Goal: Task Accomplishment & Management: Manage account settings

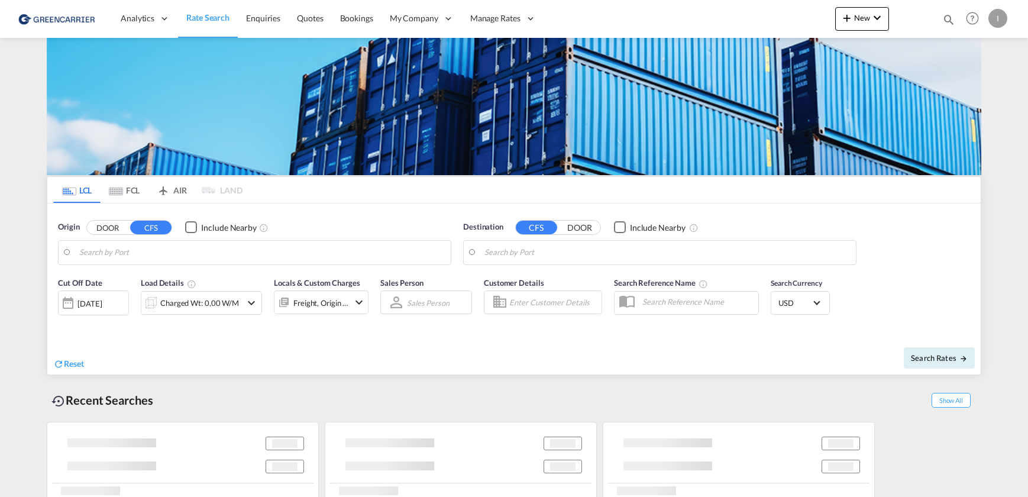
type input "[GEOGRAPHIC_DATA], [GEOGRAPHIC_DATA]"
type input "Callao, PECLL"
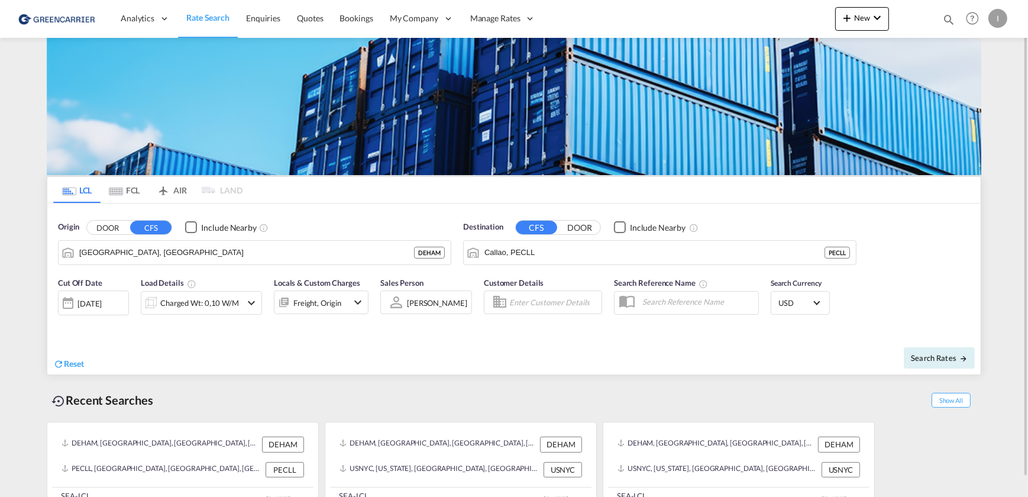
click at [1000, 14] on div "I" at bounding box center [997, 18] width 19 height 19
drag, startPoint x: 970, startPoint y: 93, endPoint x: 976, endPoint y: 106, distance: 14.3
click at [971, 93] on button "Logout" at bounding box center [983, 91] width 77 height 24
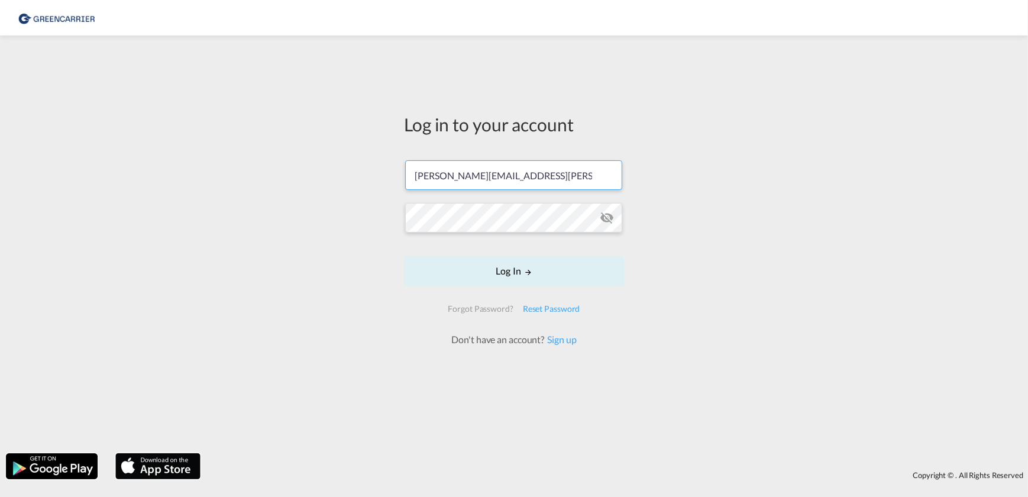
click at [537, 171] on input "[PERSON_NAME][EMAIL_ADDRESS][PERSON_NAME][DOMAIN_NAME]" at bounding box center [513, 175] width 217 height 30
type input "[PERSON_NAME][EMAIL_ADDRESS][DOMAIN_NAME]"
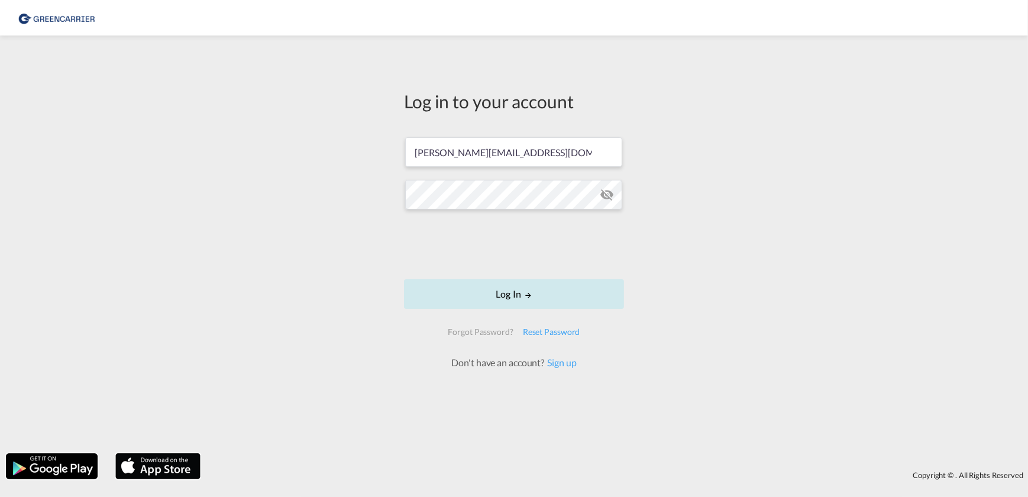
click at [532, 291] on md-icon "LOGIN" at bounding box center [528, 295] width 8 height 8
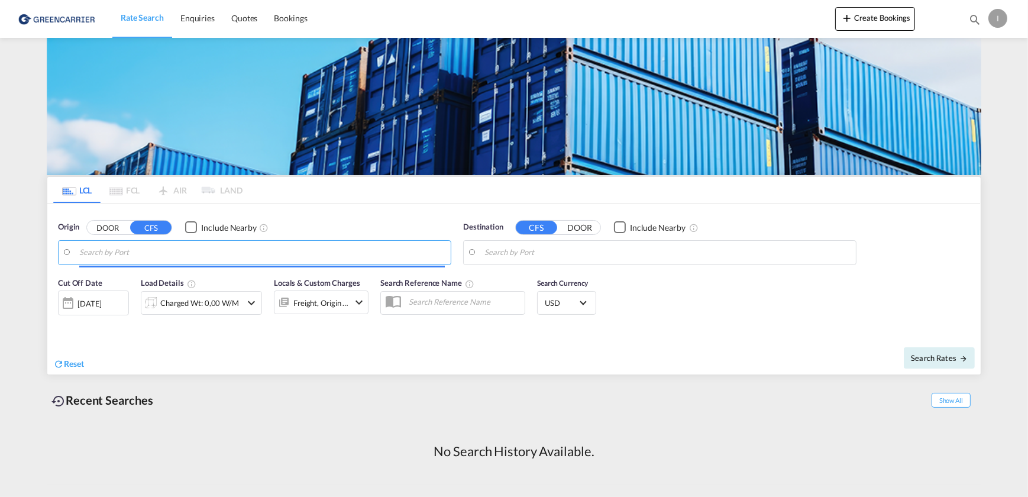
click at [118, 247] on input "Search by Port" at bounding box center [261, 253] width 365 height 18
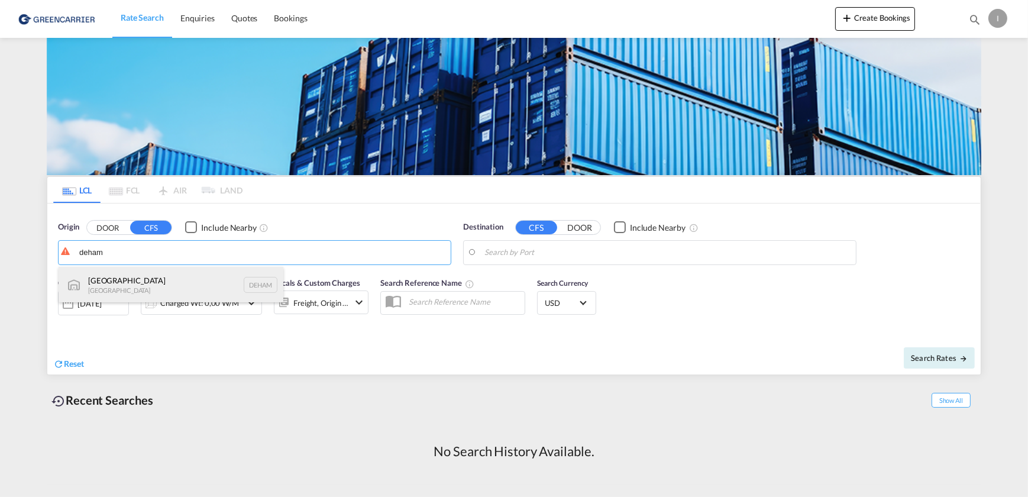
click at [136, 286] on div "[GEOGRAPHIC_DATA] [GEOGRAPHIC_DATA] DEHAM" at bounding box center [171, 284] width 225 height 35
type input "[GEOGRAPHIC_DATA], [GEOGRAPHIC_DATA]"
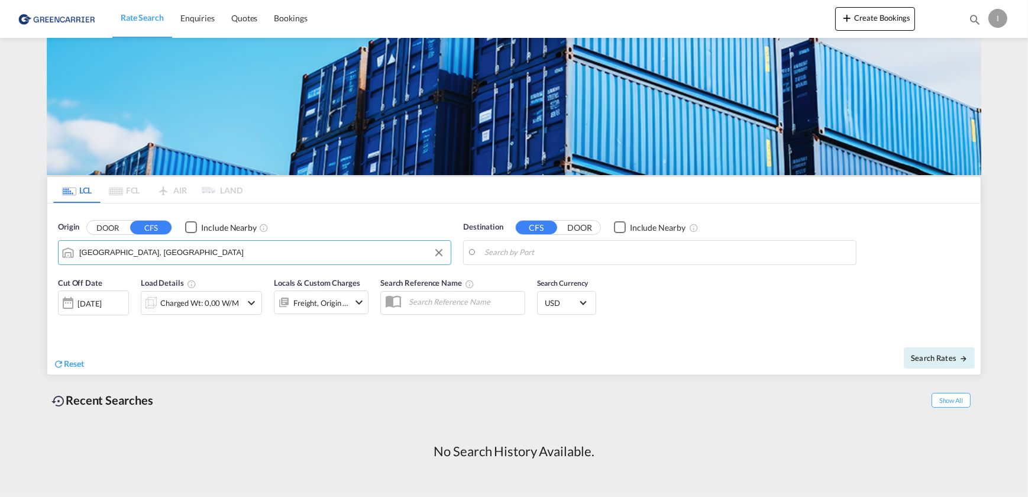
click at [583, 254] on input "Search by Port" at bounding box center [666, 253] width 365 height 18
drag, startPoint x: 525, startPoint y: 251, endPoint x: 473, endPoint y: 250, distance: 52.0
click at [510, 251] on body "Rate Search Enquiries Quotes Bookings Rate Search Enquiries" at bounding box center [514, 248] width 1028 height 497
click at [510, 251] on input "uschi" at bounding box center [673, 253] width 351 height 18
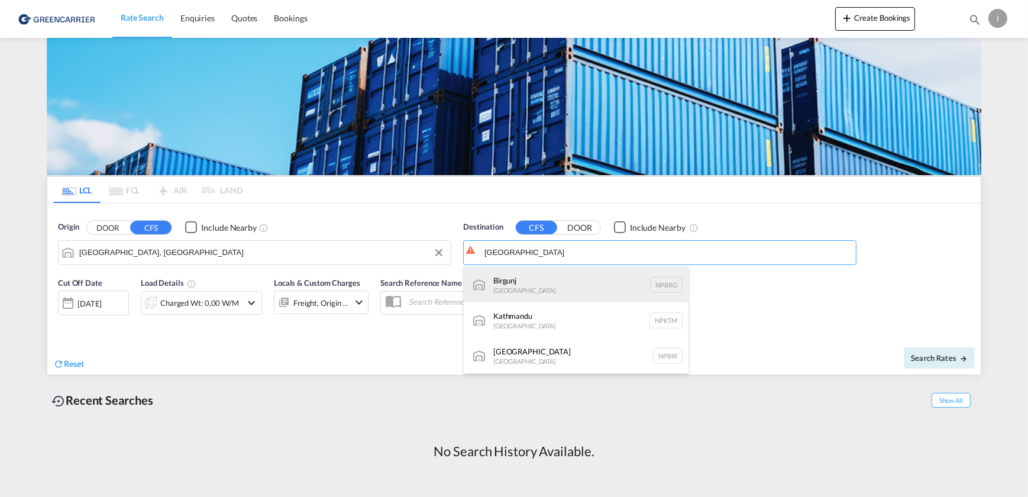
click at [552, 281] on div "Birgunj [GEOGRAPHIC_DATA] [GEOGRAPHIC_DATA]" at bounding box center [576, 284] width 225 height 35
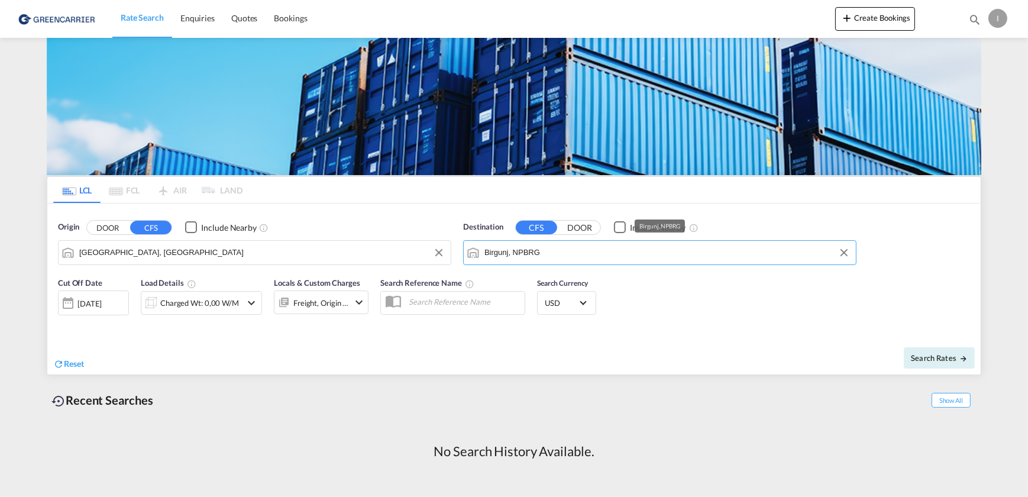
click at [545, 254] on input "Birgunj, NPBRG" at bounding box center [666, 253] width 365 height 18
drag, startPoint x: 545, startPoint y: 254, endPoint x: 426, endPoint y: 249, distance: 118.9
click at [426, 250] on div "Origin DOOR CFS Include Nearby [GEOGRAPHIC_DATA], DEHAM Destination CFS DOOR In…" at bounding box center [513, 236] width 933 height 67
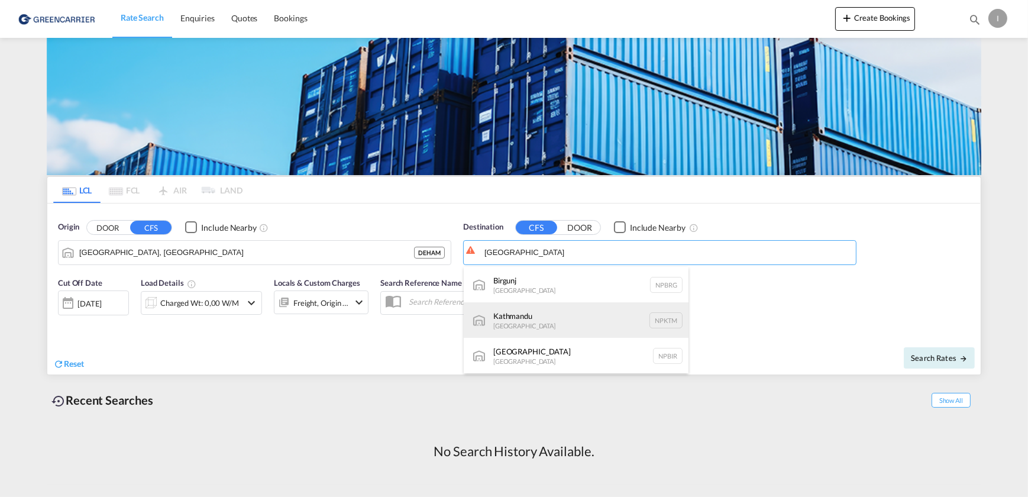
click at [503, 319] on div "[GEOGRAPHIC_DATA] [GEOGRAPHIC_DATA] NPKTM" at bounding box center [576, 319] width 225 height 35
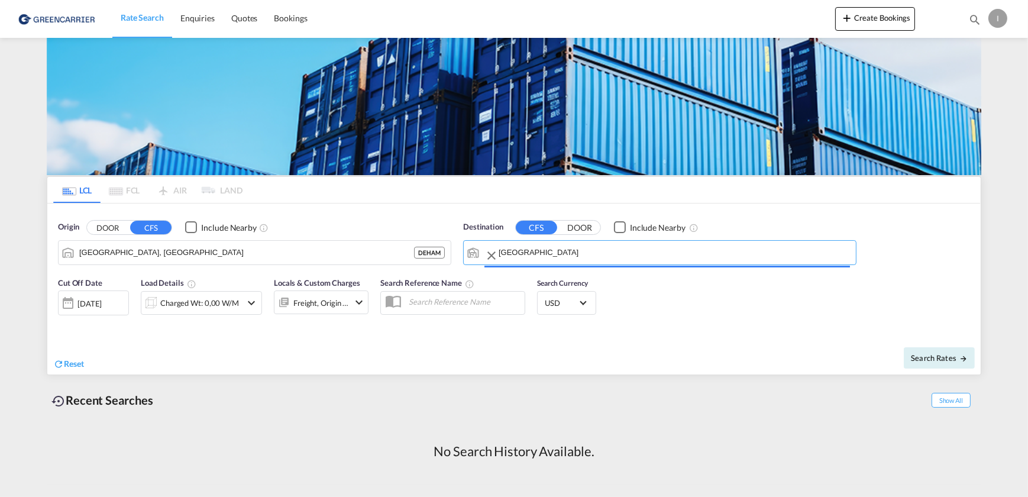
type input "Kathmandu, NPKTM"
click at [102, 305] on div "[DATE]" at bounding box center [89, 303] width 24 height 11
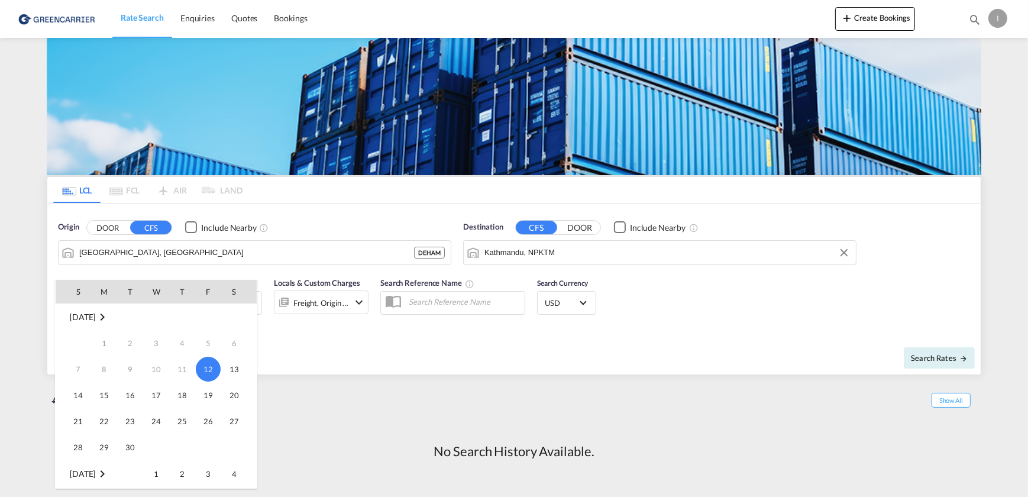
click at [267, 247] on div at bounding box center [514, 248] width 1028 height 497
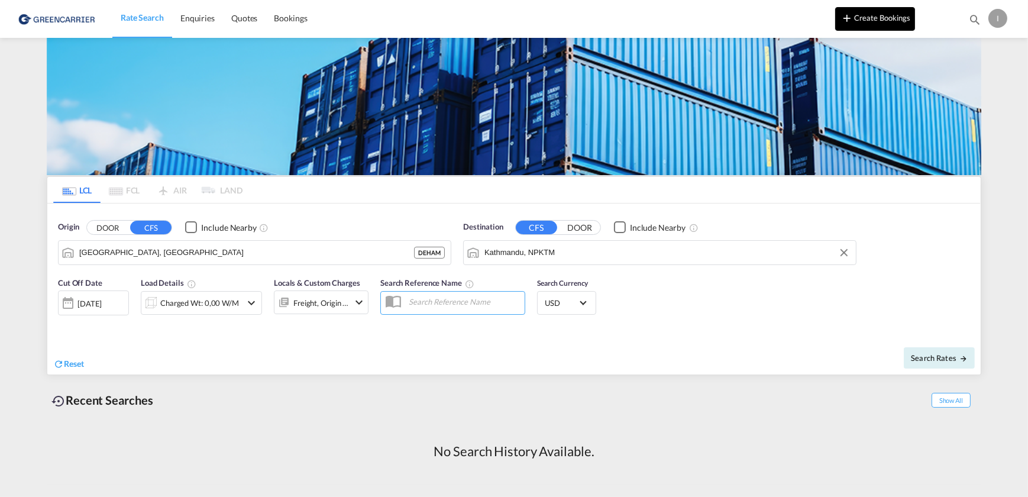
click at [837, 25] on button "Create Bookings" at bounding box center [875, 19] width 80 height 24
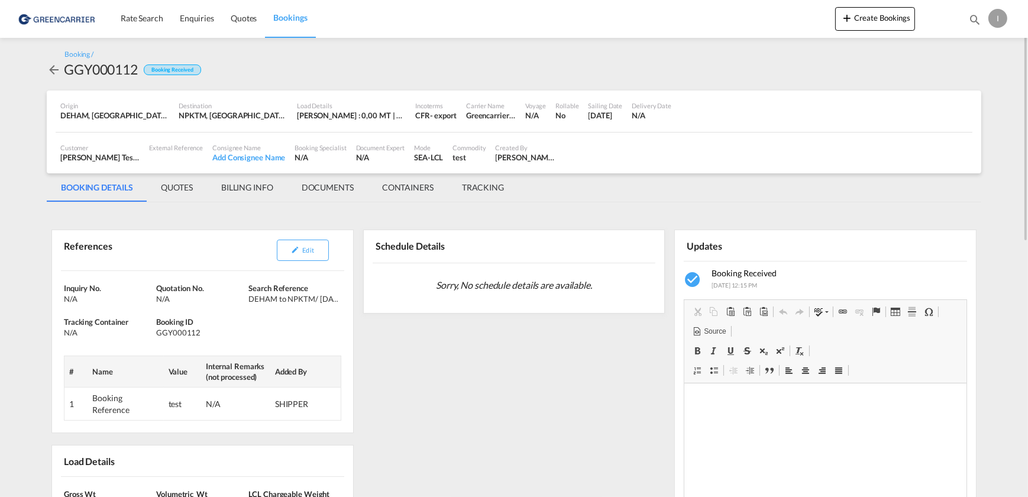
click at [997, 12] on div "I" at bounding box center [997, 18] width 19 height 19
click at [965, 87] on button "Logout" at bounding box center [983, 91] width 77 height 24
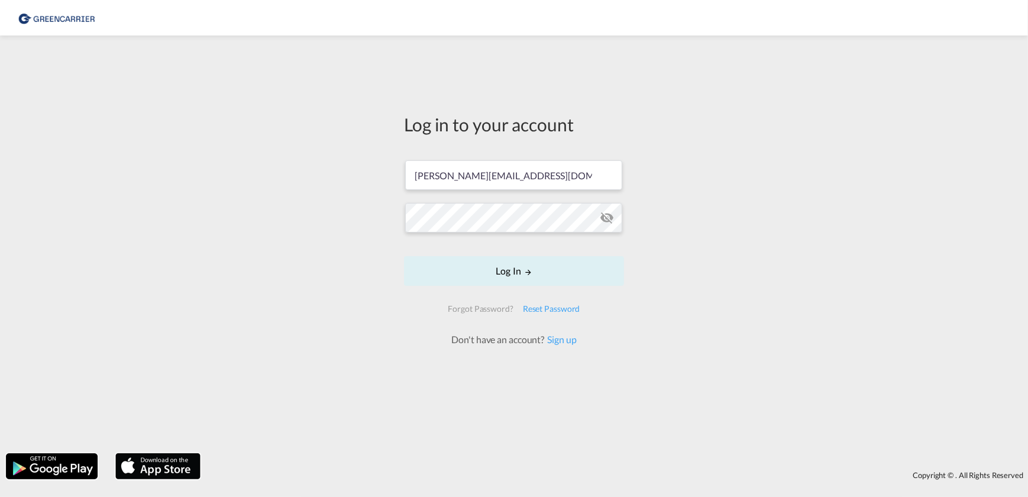
click at [481, 157] on form "[PERSON_NAME][EMAIL_ADDRESS][DOMAIN_NAME] Log In Forgot Password? Reset Passwor…" at bounding box center [514, 246] width 220 height 197
click at [477, 174] on input "[PERSON_NAME][EMAIL_ADDRESS][DOMAIN_NAME]" at bounding box center [513, 175] width 217 height 30
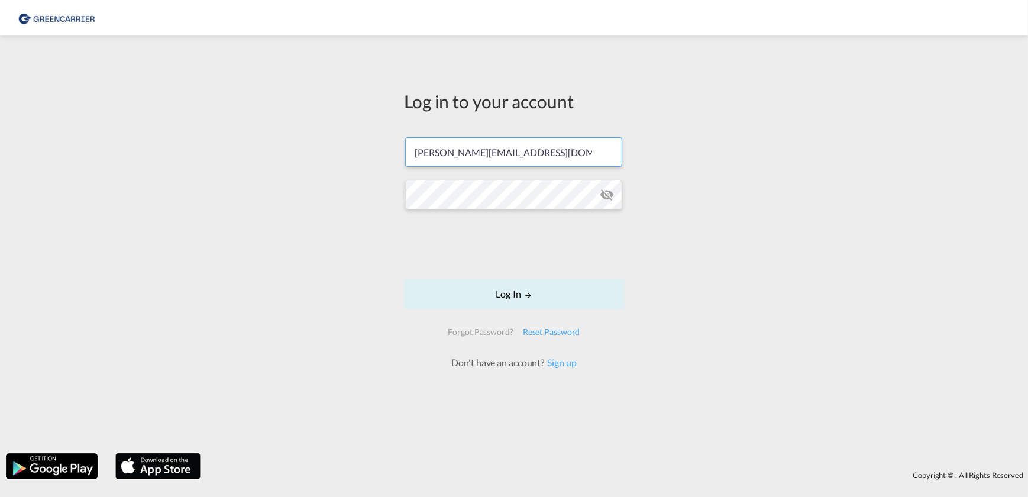
type input "[PERSON_NAME][EMAIL_ADDRESS][PERSON_NAME][DOMAIN_NAME]"
click at [547, 298] on button "Log In" at bounding box center [514, 294] width 220 height 30
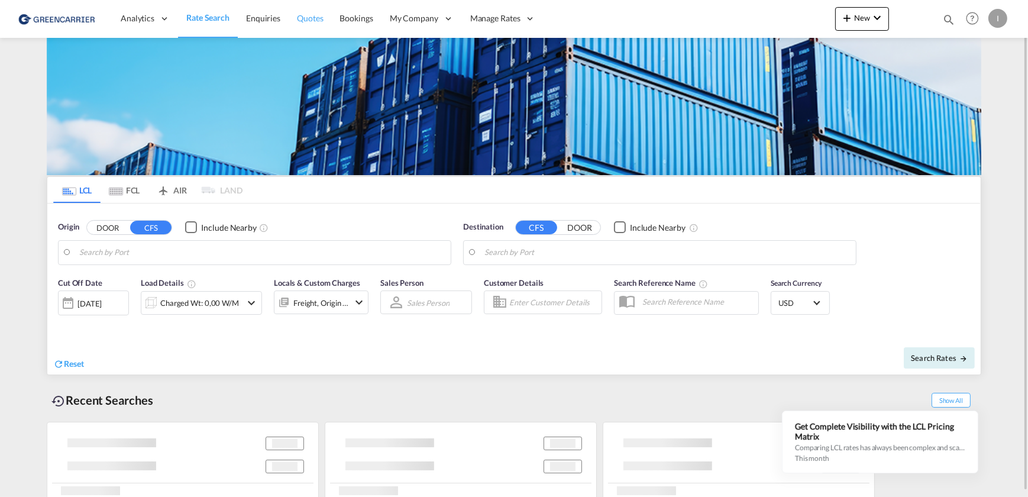
type input "[GEOGRAPHIC_DATA], [GEOGRAPHIC_DATA]"
type input "Callao, PECLL"
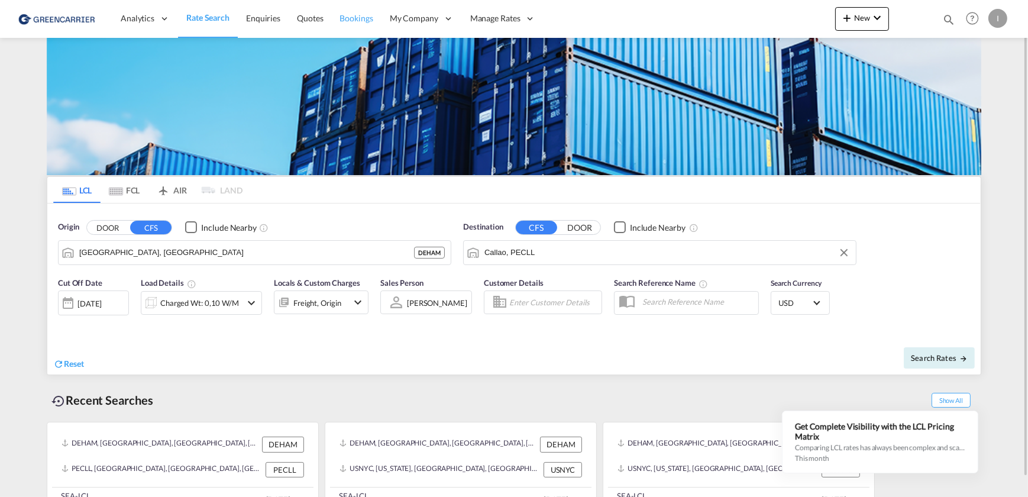
click at [342, 19] on span "Bookings" at bounding box center [356, 18] width 33 height 10
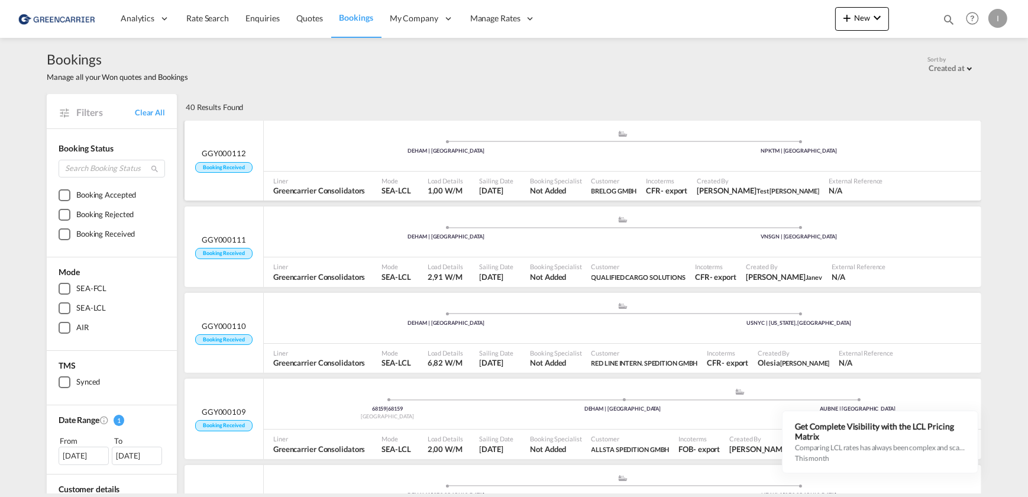
click at [363, 145] on ul ".a{fill:#aaa8ad;} .a{fill:#aaa8ad;} DEHAM | [GEOGRAPHIC_DATA] NPKTM | [GEOGRAPH…" at bounding box center [622, 144] width 705 height 6
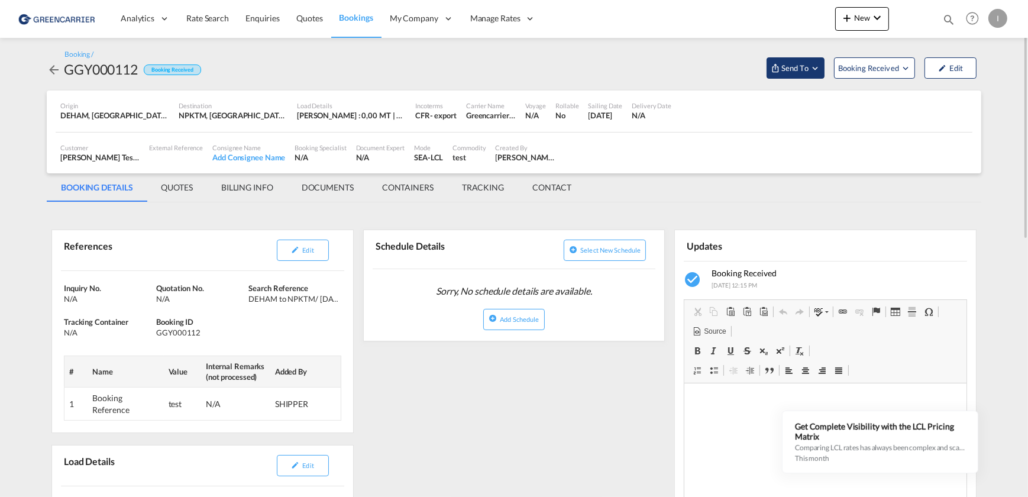
click at [804, 59] on button "Send To" at bounding box center [795, 67] width 58 height 21
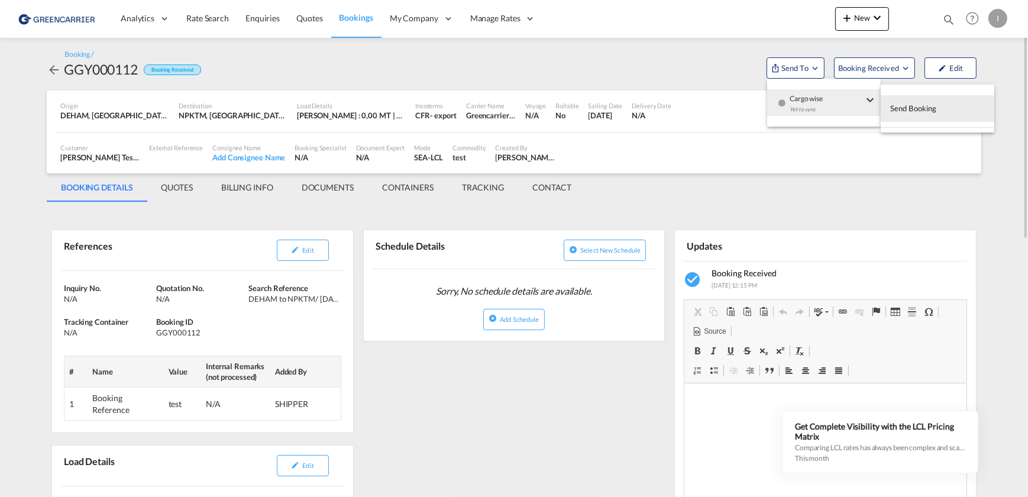
click at [933, 109] on span "Send Booking" at bounding box center [913, 108] width 47 height 19
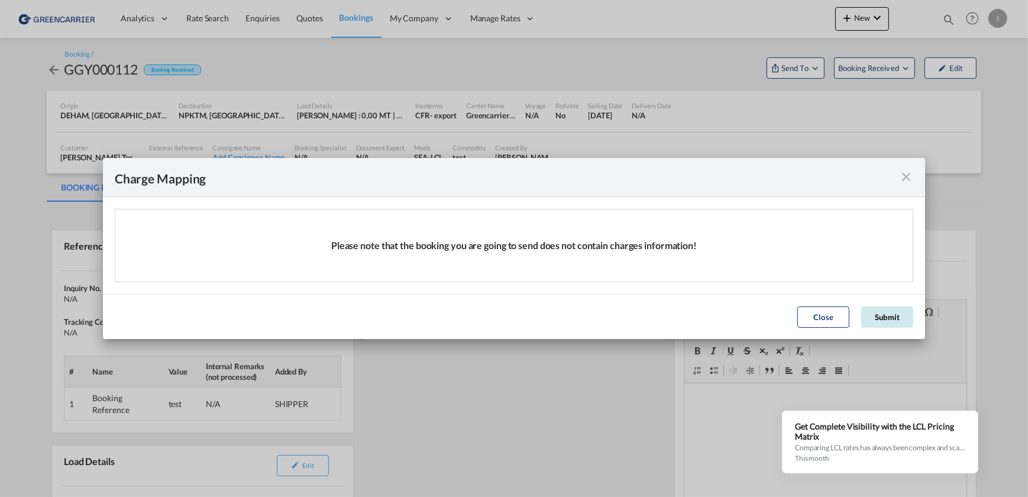
click at [877, 314] on button "Submit" at bounding box center [887, 316] width 52 height 21
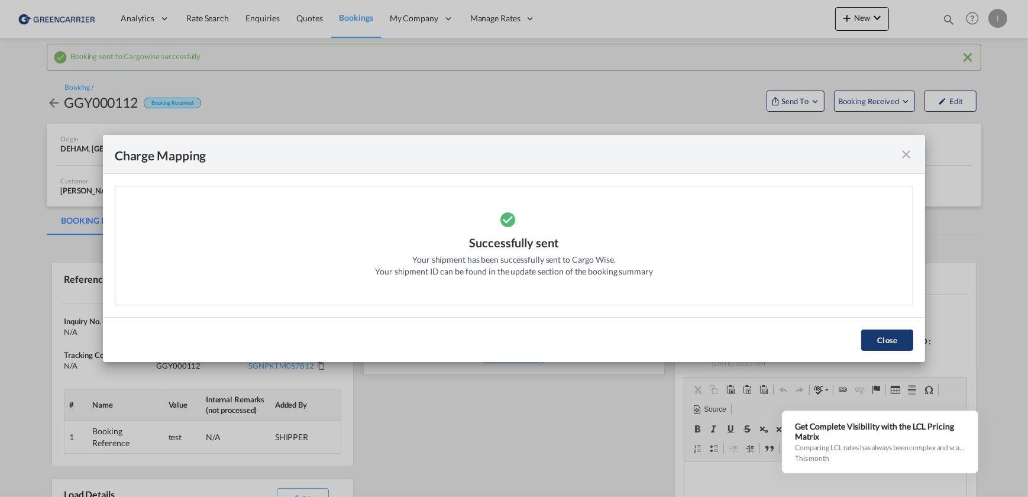
click at [891, 345] on button "Close" at bounding box center [887, 339] width 52 height 21
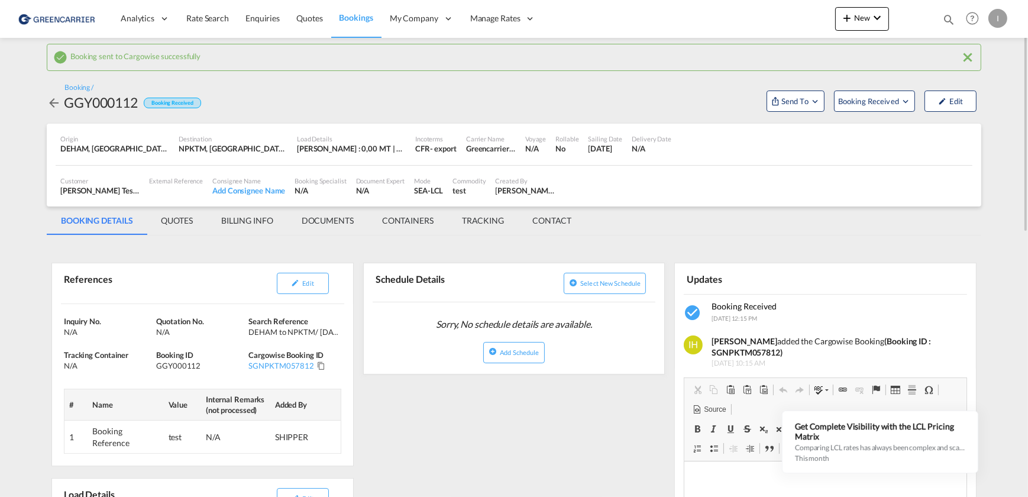
click at [358, 22] on span "Bookings" at bounding box center [356, 17] width 34 height 10
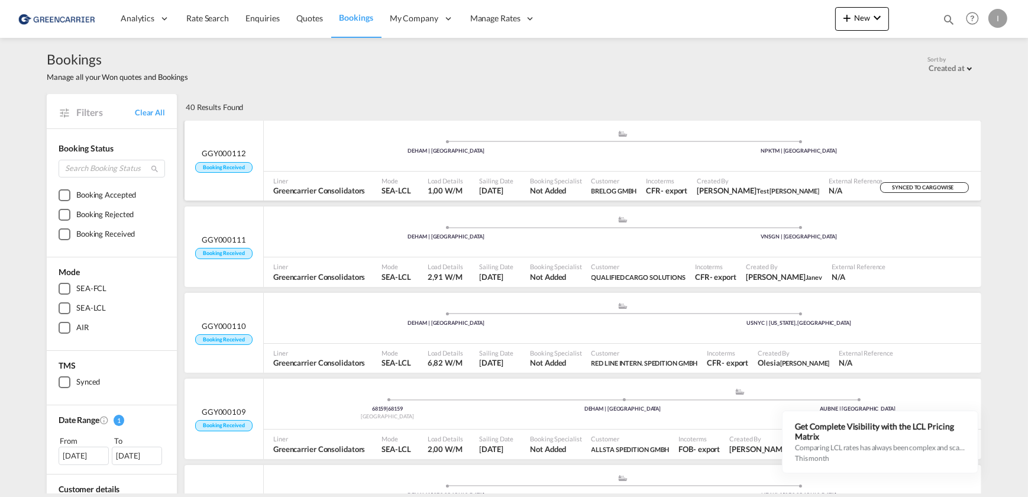
click at [331, 142] on span at bounding box center [446, 141] width 353 height 3
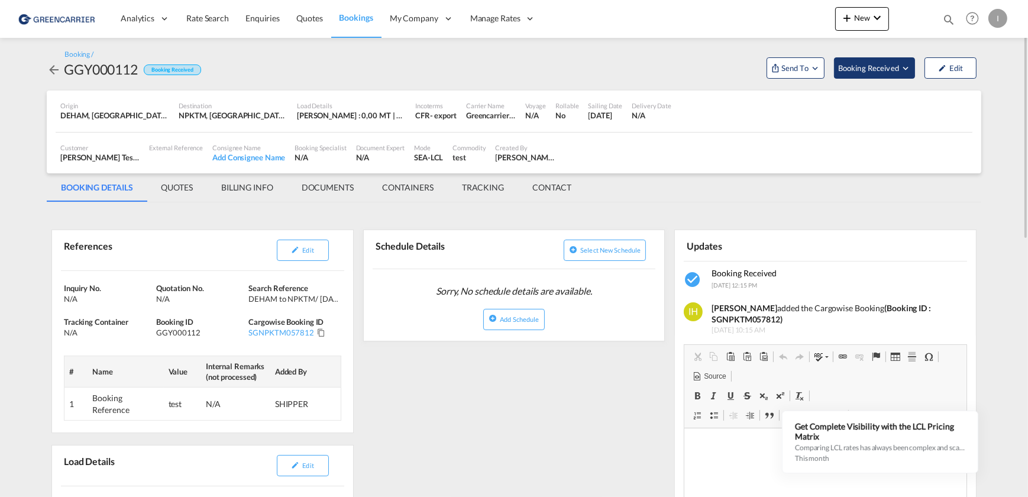
click at [873, 69] on span "Booking Received" at bounding box center [869, 68] width 62 height 12
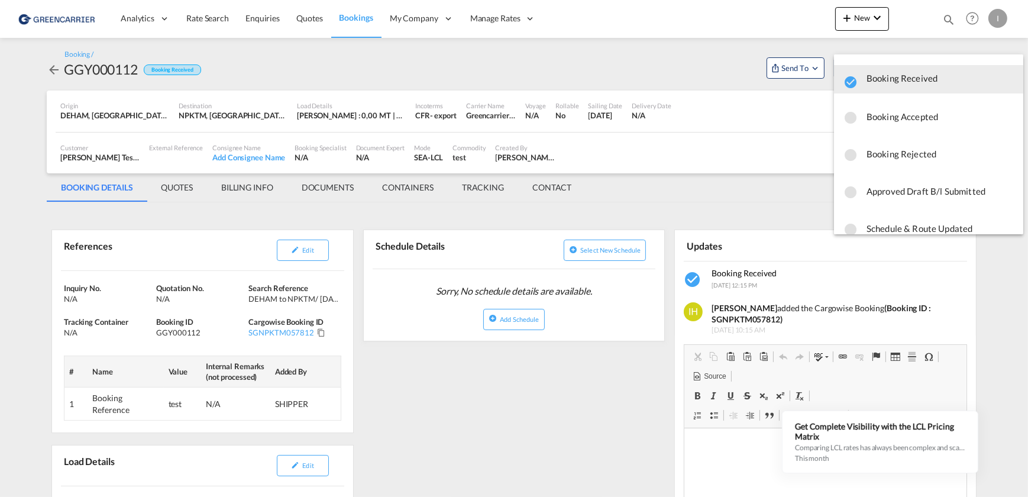
click at [895, 150] on span "Booking Rejected" at bounding box center [939, 153] width 147 height 21
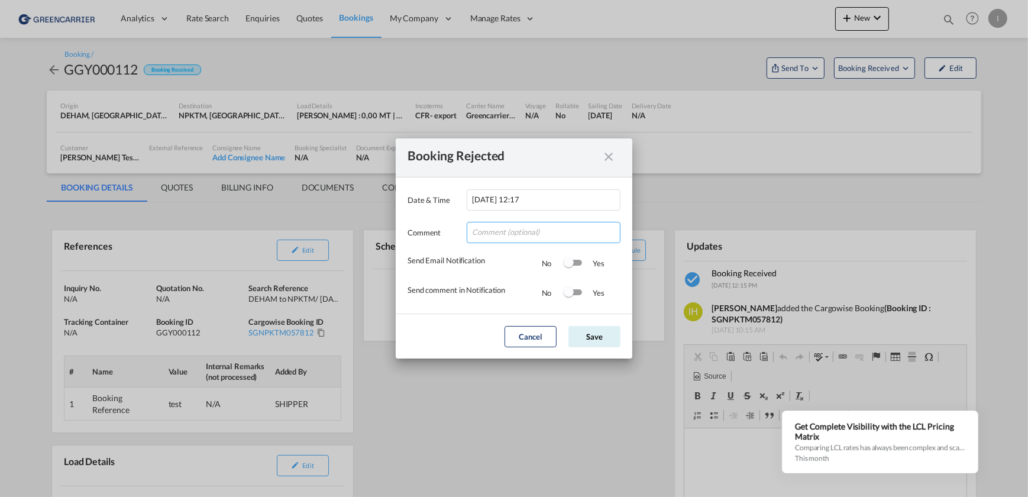
click at [493, 231] on input "Date & ..." at bounding box center [544, 232] width 154 height 21
type input "test [PERSON_NAME]"
click at [593, 339] on button "Save" at bounding box center [594, 336] width 52 height 21
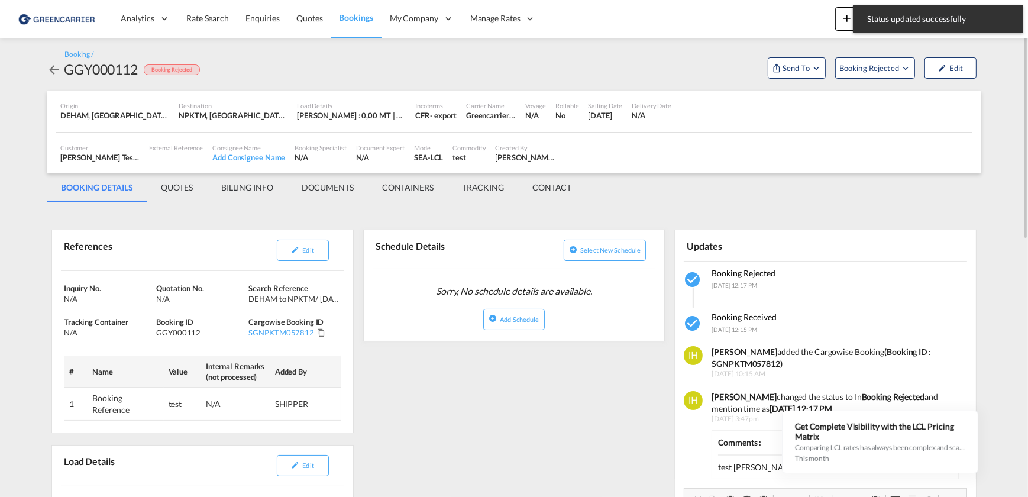
click at [341, 19] on span "Bookings" at bounding box center [356, 17] width 34 height 10
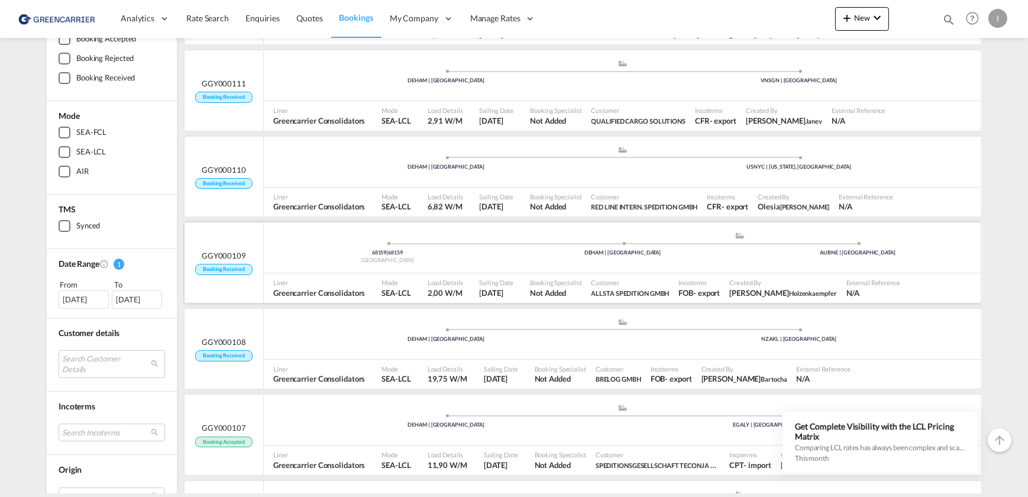
scroll to position [53, 0]
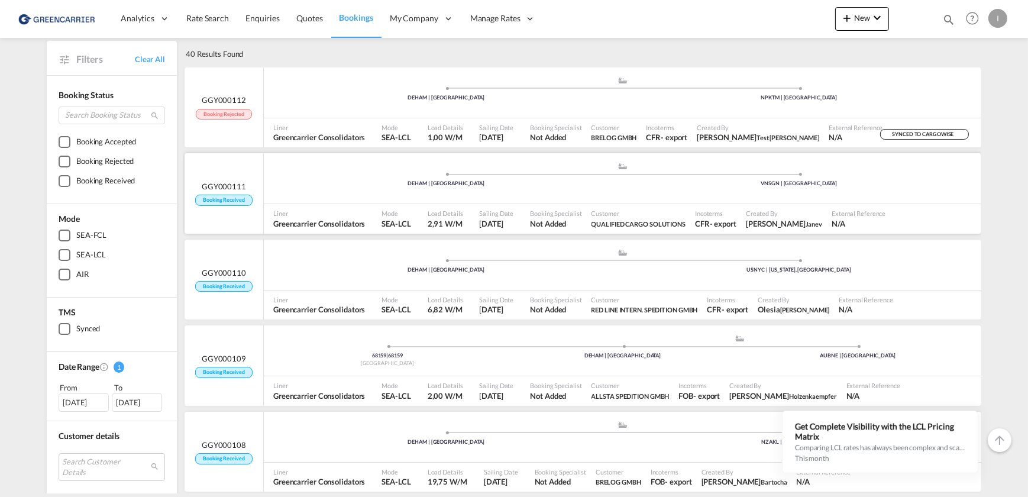
click at [302, 189] on div ".a{fill:#aaa8ad;} .a{fill:#aaa8ad;} DEHAM | [GEOGRAPHIC_DATA] VNSGN | [GEOGRAPH…" at bounding box center [622, 179] width 717 height 35
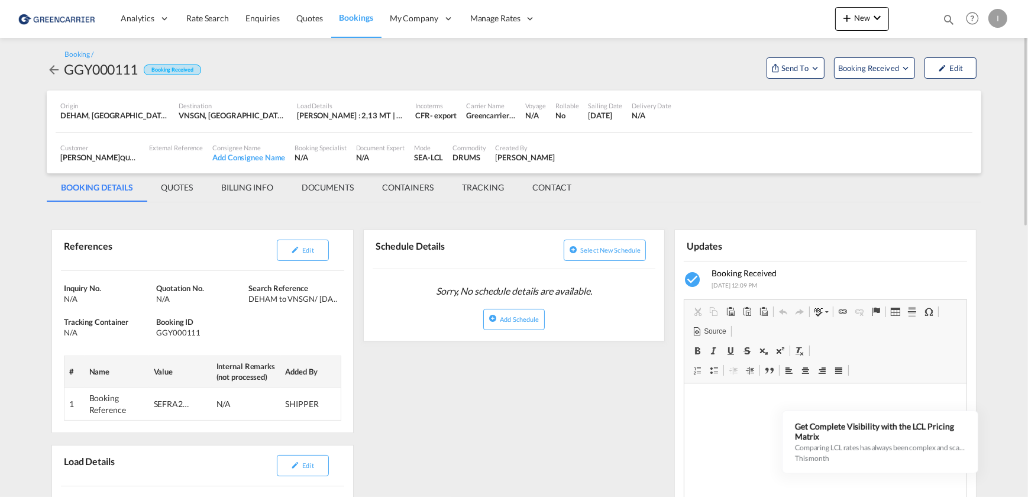
click at [51, 74] on md-icon "icon-arrow-left" at bounding box center [54, 70] width 14 height 14
